Goal: Navigation & Orientation: Go to known website

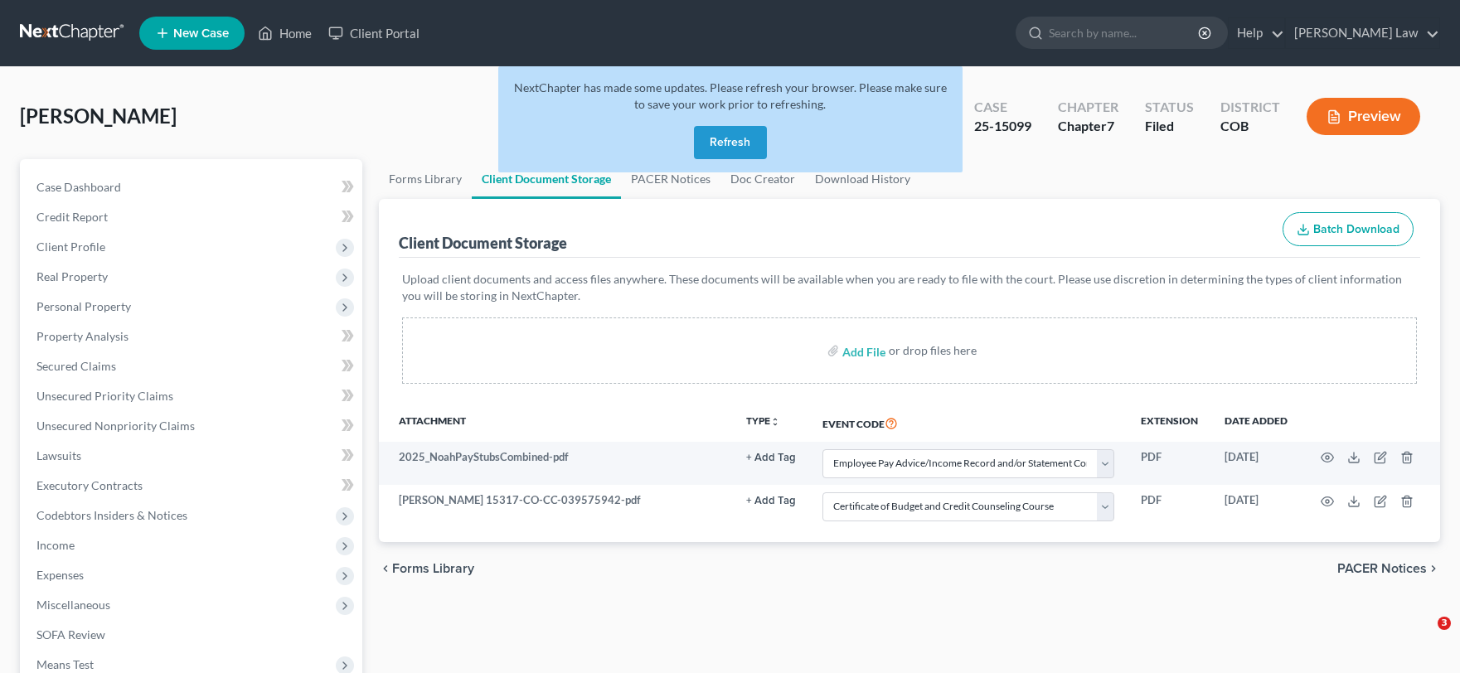
select select "28"
select select "5"
drag, startPoint x: 244, startPoint y: 14, endPoint x: 247, endPoint y: 27, distance: 12.9
click at [244, 23] on li "New Case" at bounding box center [194, 33] width 110 height 38
click at [263, 31] on icon at bounding box center [265, 33] width 15 height 20
